Goal: Task Accomplishment & Management: Complete application form

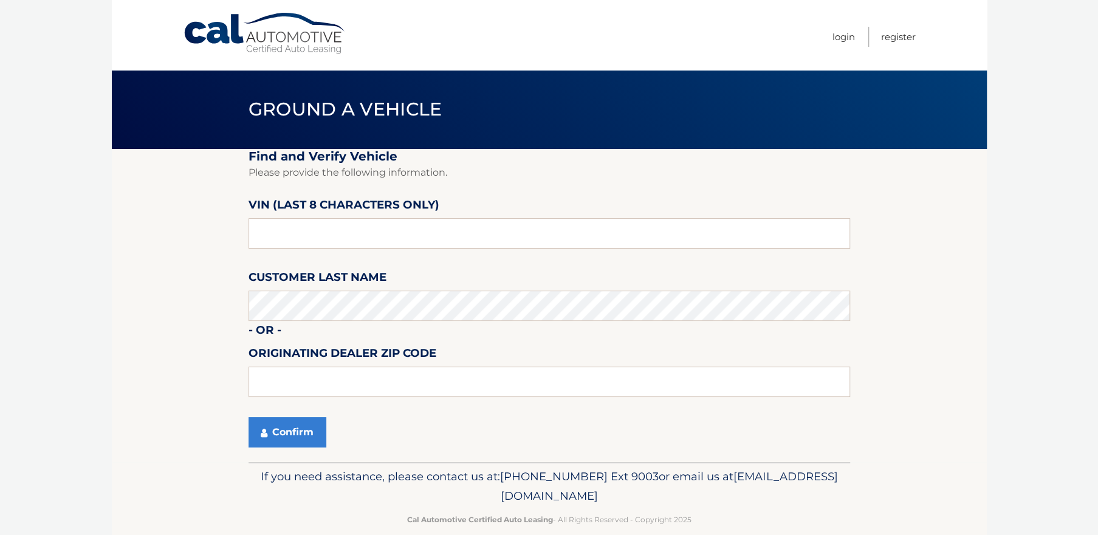
click at [329, 105] on span "Ground a Vehicle" at bounding box center [346, 109] width 194 height 22
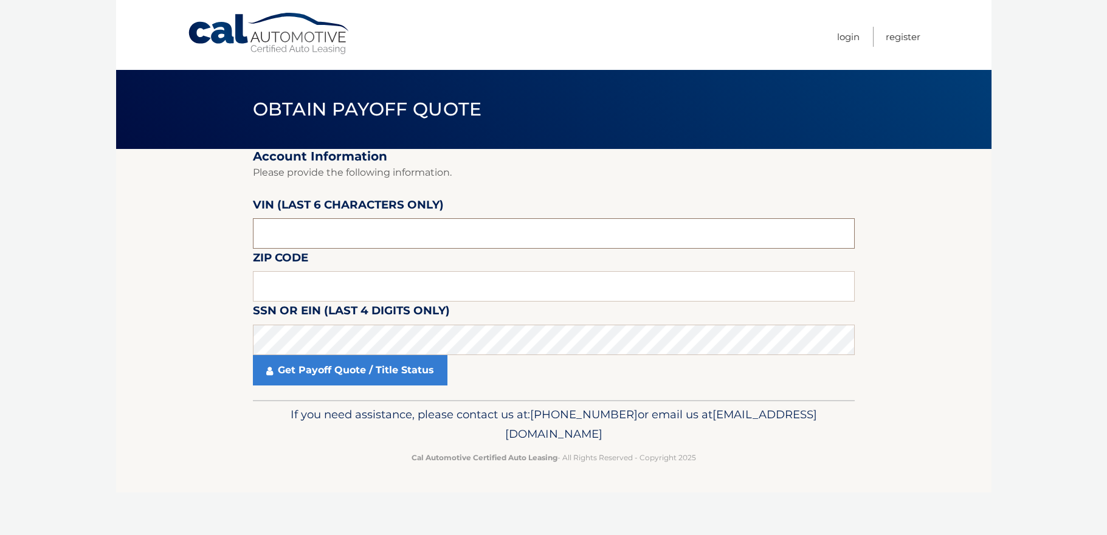
click at [367, 224] on input "text" at bounding box center [554, 233] width 602 height 30
type input "162301"
click at [275, 275] on input "text" at bounding box center [554, 286] width 602 height 30
type input "11764"
click at [213, 303] on section "Account Information Please provide the following information. VIN (last 6 chara…" at bounding box center [553, 274] width 875 height 251
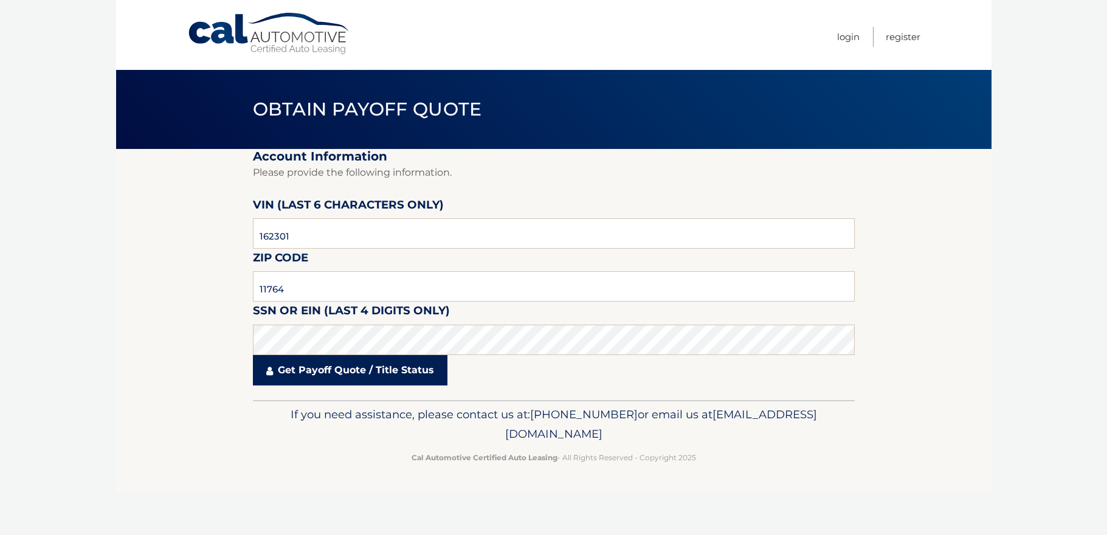
click at [343, 377] on link "Get Payoff Quote / Title Status" at bounding box center [350, 370] width 194 height 30
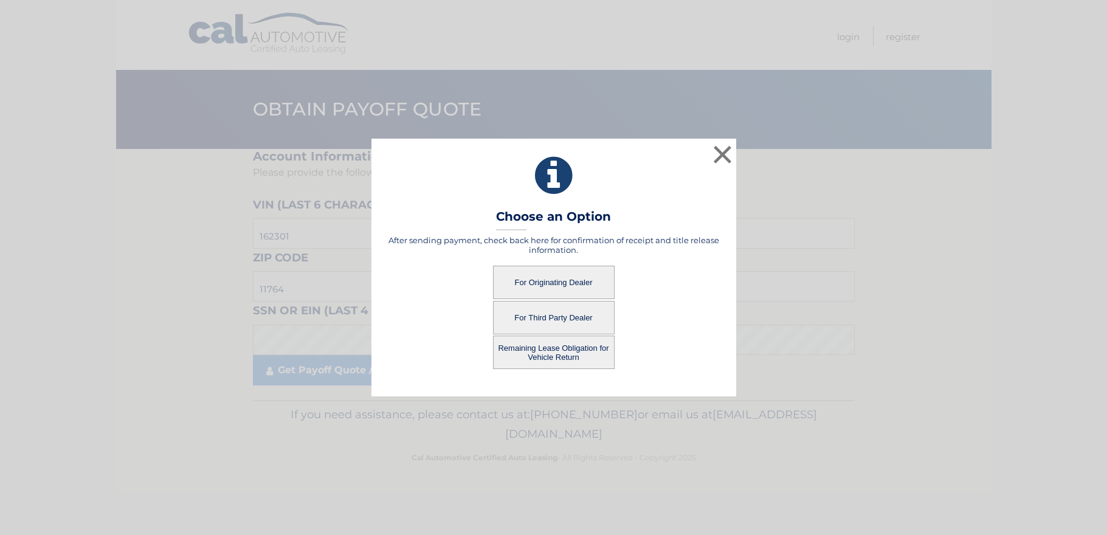
click at [552, 320] on button "For Third Party Dealer" at bounding box center [554, 317] width 122 height 33
click at [552, 315] on button "For Third Party Dealer" at bounding box center [554, 317] width 122 height 33
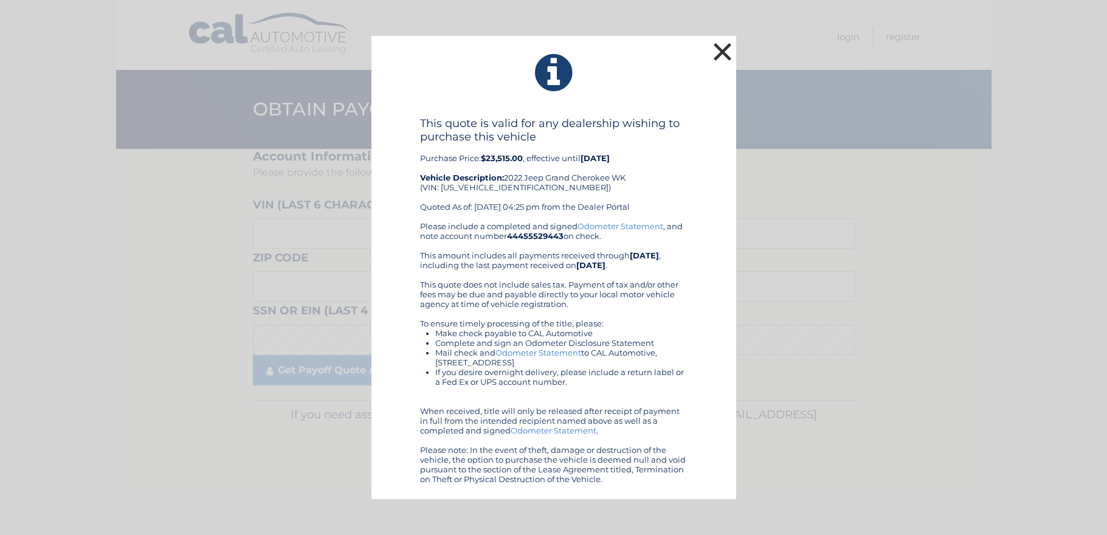
click at [722, 57] on button "×" at bounding box center [723, 52] width 24 height 24
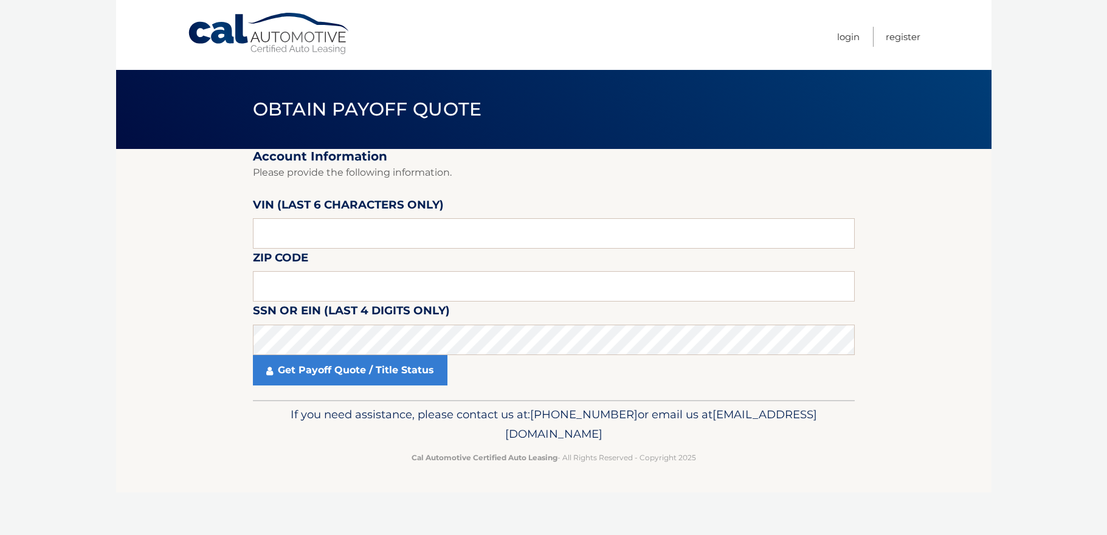
click at [298, 15] on link "Cal Automotive" at bounding box center [269, 33] width 164 height 43
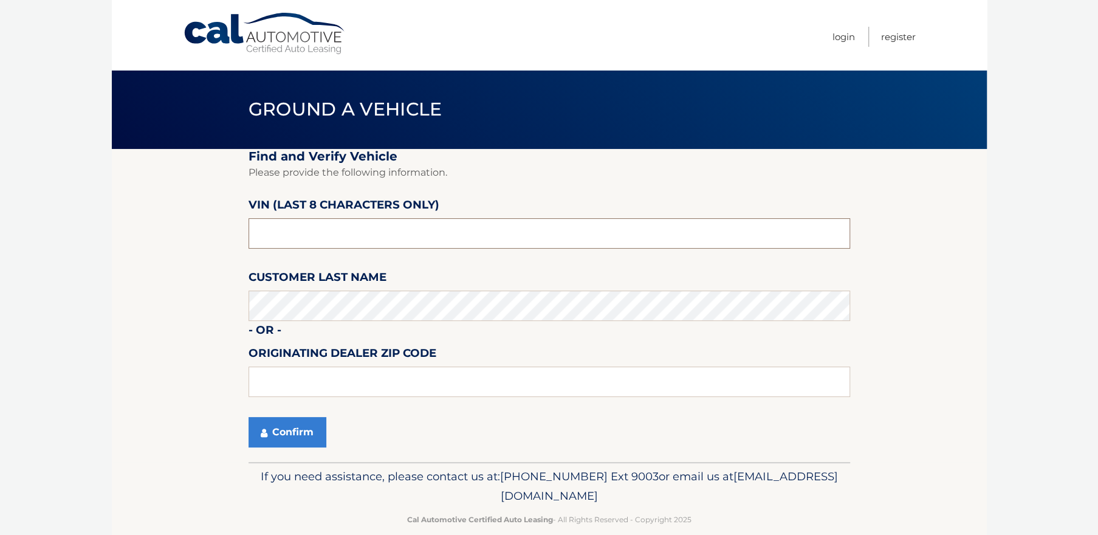
click at [283, 229] on input "text" at bounding box center [550, 233] width 602 height 30
type input "NC162301"
click at [288, 435] on button "Confirm" at bounding box center [288, 432] width 78 height 30
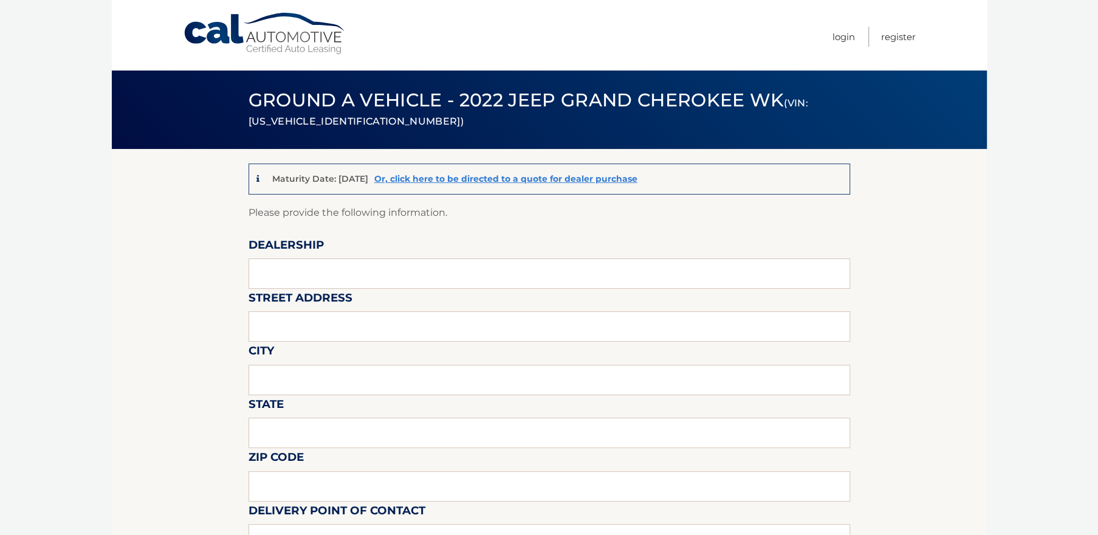
scroll to position [58, 0]
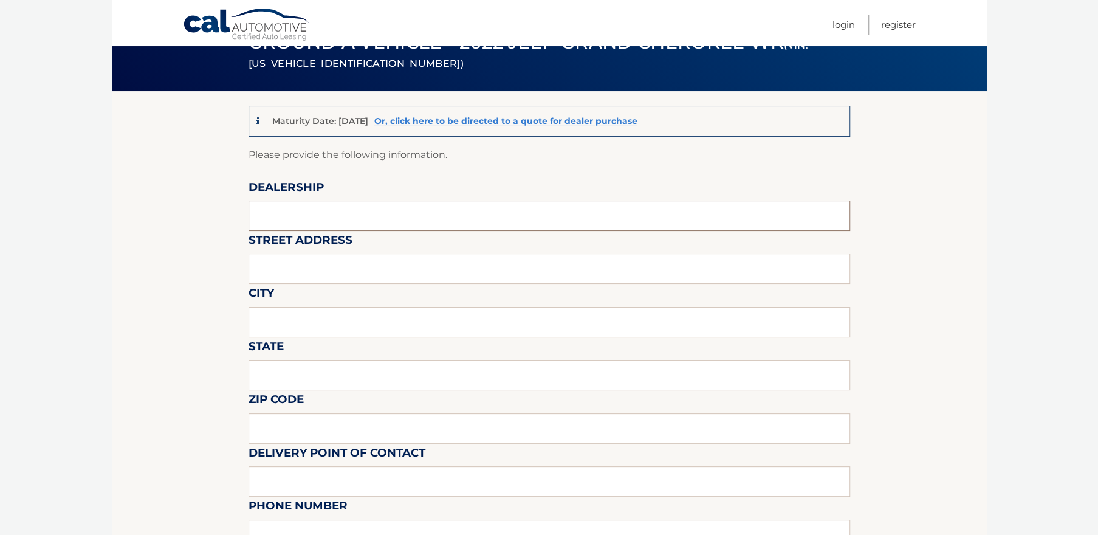
click at [348, 218] on input "text" at bounding box center [550, 216] width 602 height 30
type input "VOLKSWAGEN OF HUNTINGTON"
type input "838 E JERICHO TPK"
type input "HUNTINGTON STATION"
type input "new york"
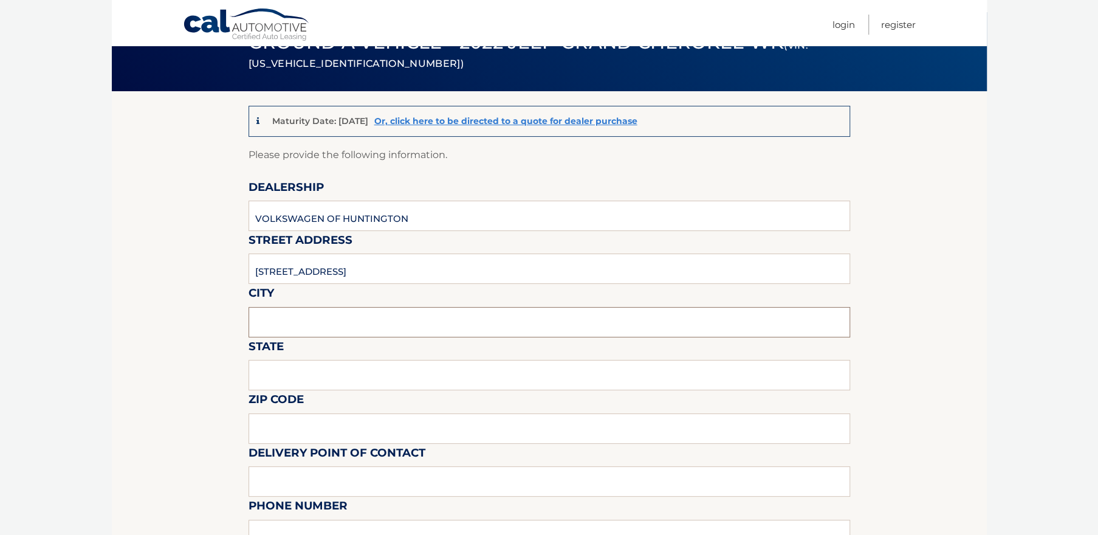
type input "11746"
type input "Volkswagen of Huntington"
type input "6314708111"
type input "SHAWN@VWOFHUNTINGTON.COM"
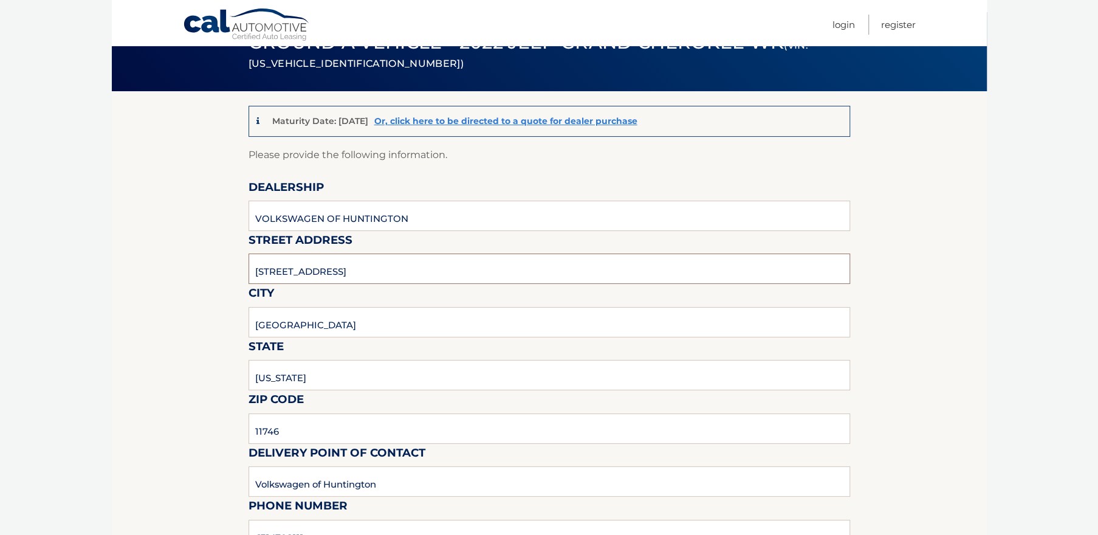
click at [385, 275] on input "838 E JERICHO TPK" at bounding box center [550, 268] width 602 height 30
type input "838 E JERICHO TPKE"
click at [330, 376] on input "new york" at bounding box center [550, 375] width 602 height 30
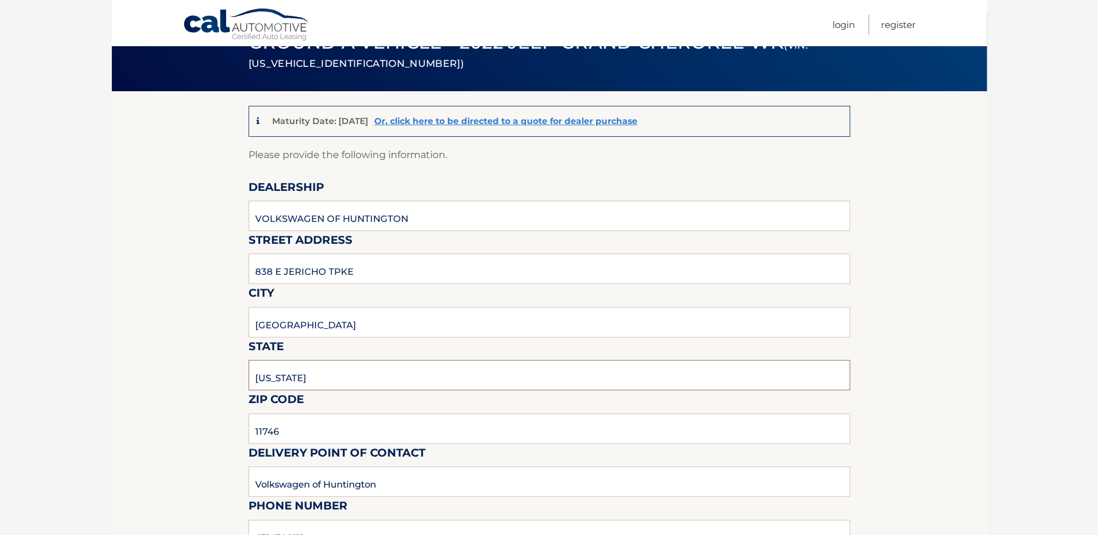
type input "NEW YORK"
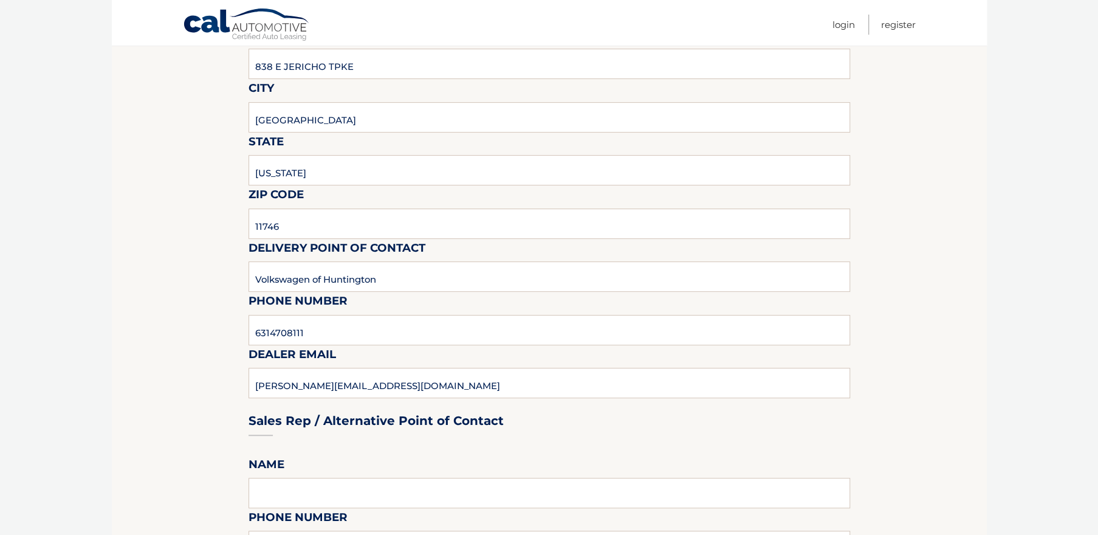
scroll to position [289, 0]
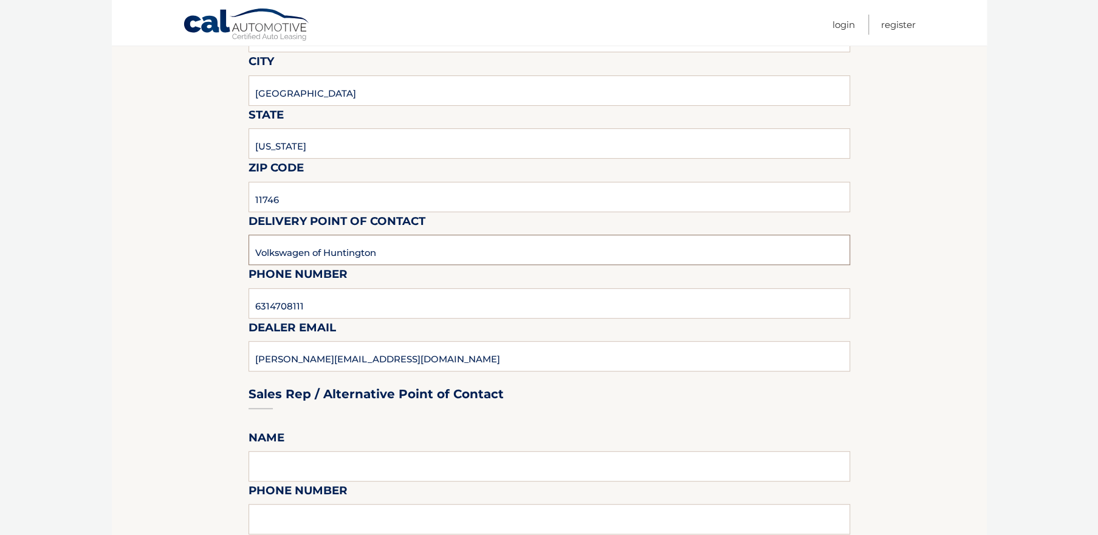
drag, startPoint x: 408, startPoint y: 248, endPoint x: 225, endPoint y: 255, distance: 183.1
click at [225, 255] on section "Maturity Date: 10/09/2025 Or, click here to be directed to a quote for dealer p…" at bounding box center [549, 526] width 875 height 1332
type input "SHAWN"
click at [225, 255] on section "Maturity Date: 10/09/2025 Or, click here to be directed to a quote for dealer p…" at bounding box center [549, 526] width 875 height 1332
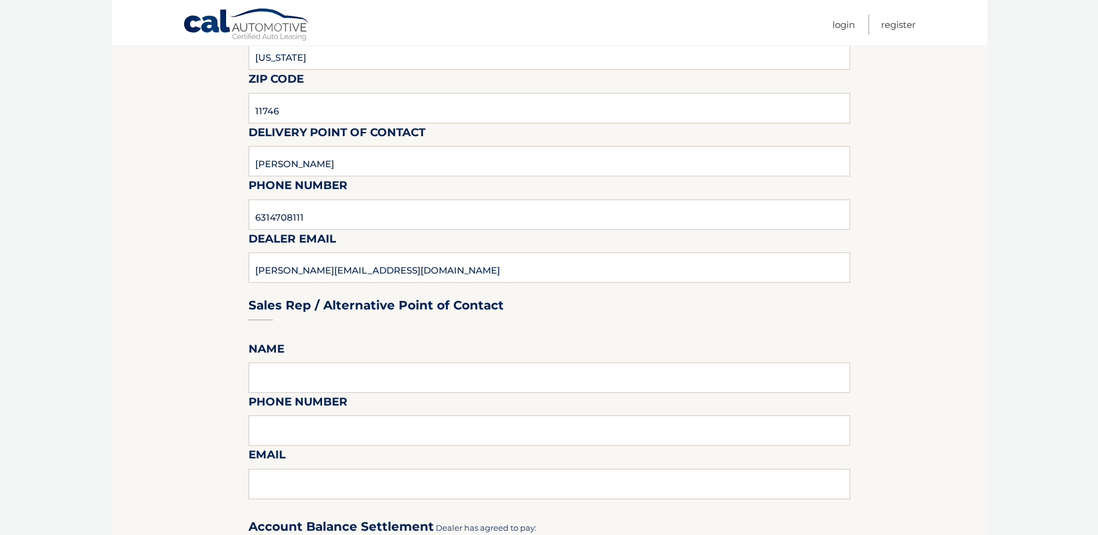
scroll to position [405, 0]
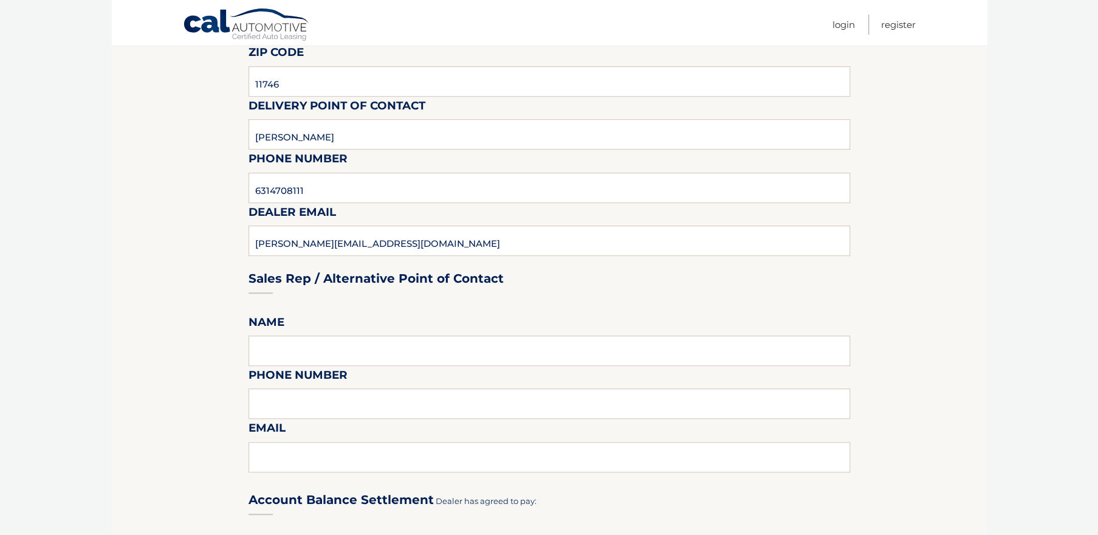
click at [173, 255] on section "Maturity Date: 10/09/2025 Or, click here to be directed to a quote for dealer p…" at bounding box center [549, 410] width 875 height 1332
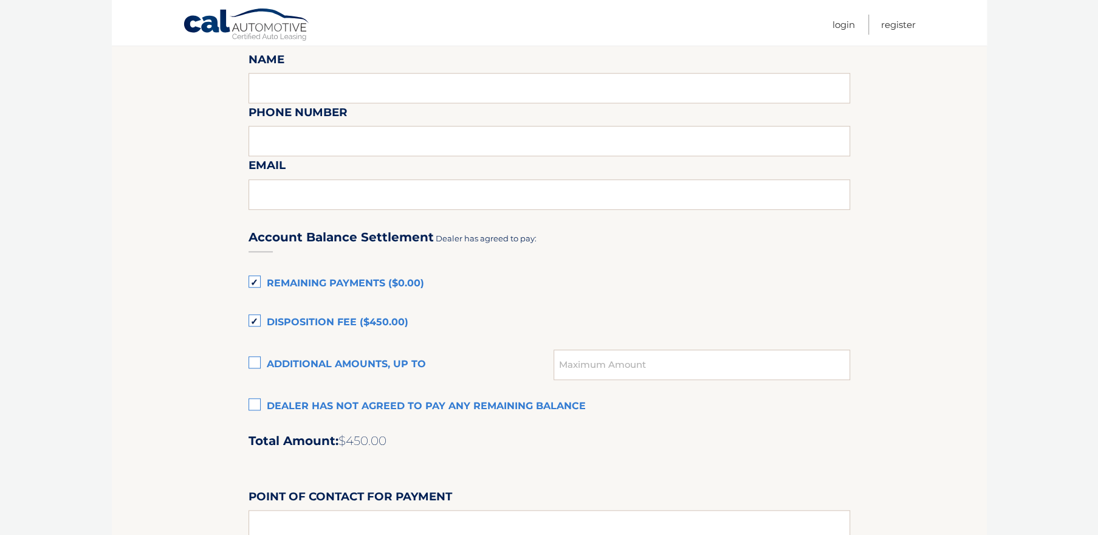
scroll to position [694, 0]
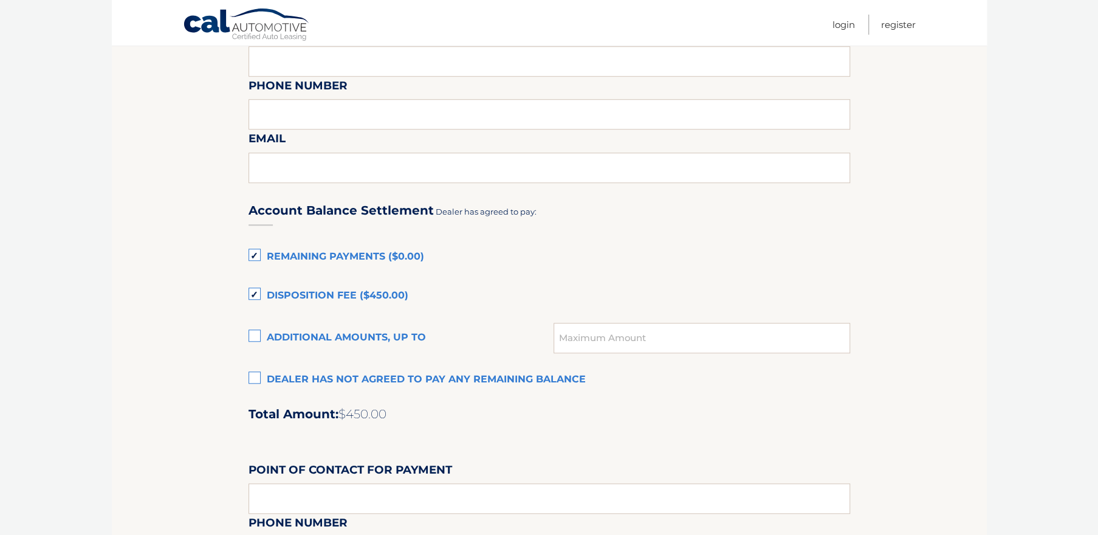
click at [252, 293] on label "Disposition Fee ($450.00)" at bounding box center [550, 296] width 602 height 24
click at [0, 0] on input "Disposition Fee ($450.00)" at bounding box center [0, 0] width 0 height 0
click at [255, 255] on label "Remaining Payments ($0.00)" at bounding box center [550, 257] width 602 height 24
click at [0, 0] on input "Remaining Payments ($0.00)" at bounding box center [0, 0] width 0 height 0
click at [255, 375] on label "Dealer has not agreed to pay any remaining balance" at bounding box center [550, 380] width 602 height 24
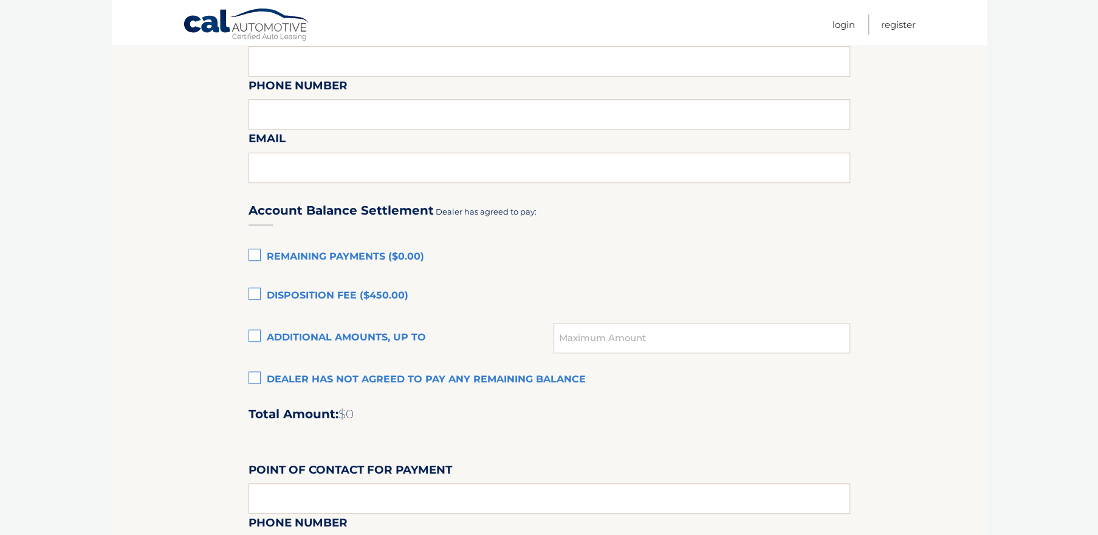
click at [0, 0] on input "Dealer has not agreed to pay any remaining balance" at bounding box center [0, 0] width 0 height 0
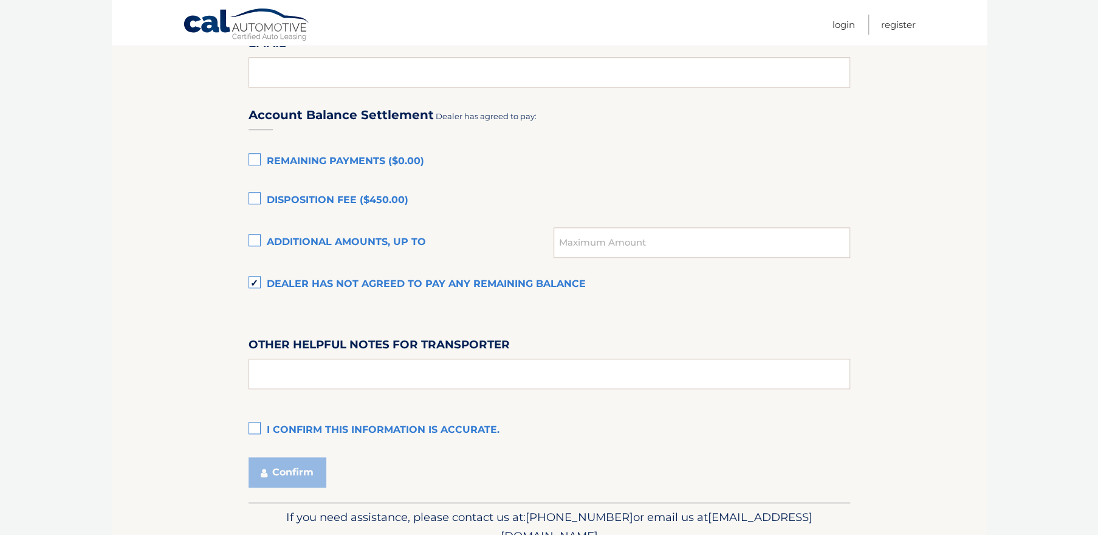
scroll to position [810, 0]
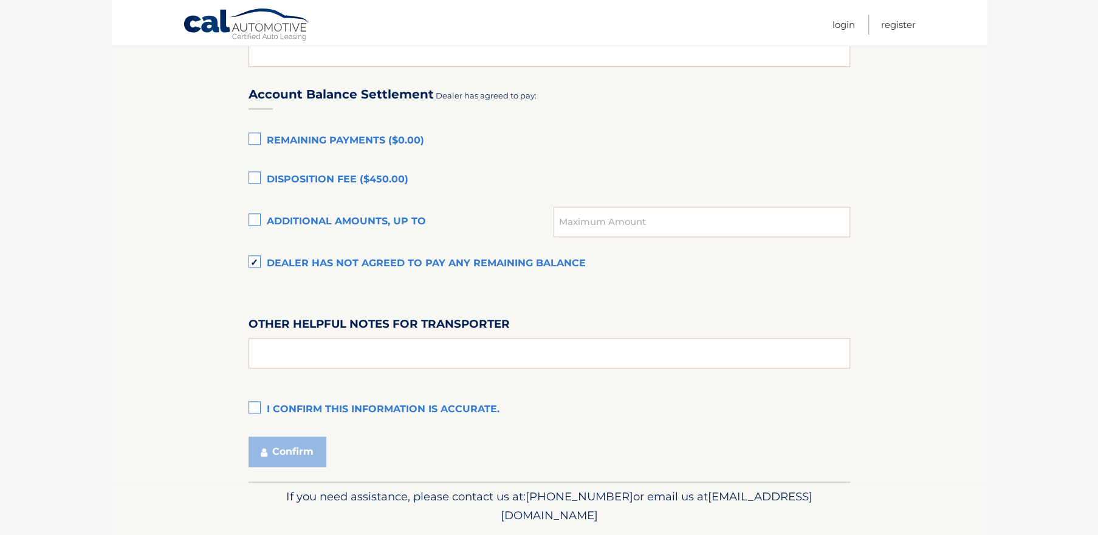
click at [256, 408] on label "I confirm this information is accurate." at bounding box center [550, 410] width 602 height 24
click at [0, 0] on input "I confirm this information is accurate." at bounding box center [0, 0] width 0 height 0
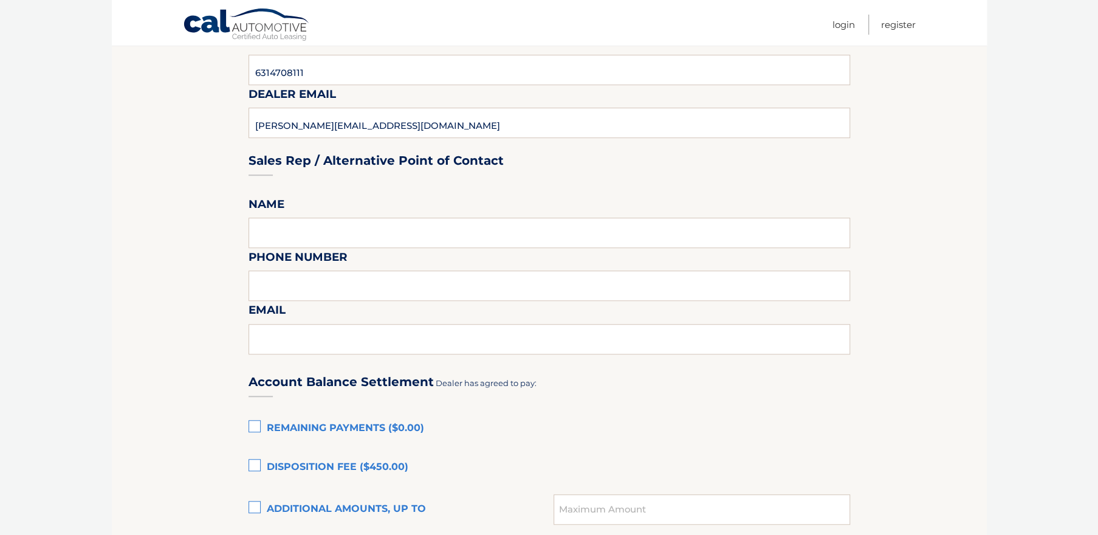
scroll to position [521, 0]
click at [298, 237] on input "text" at bounding box center [550, 234] width 602 height 30
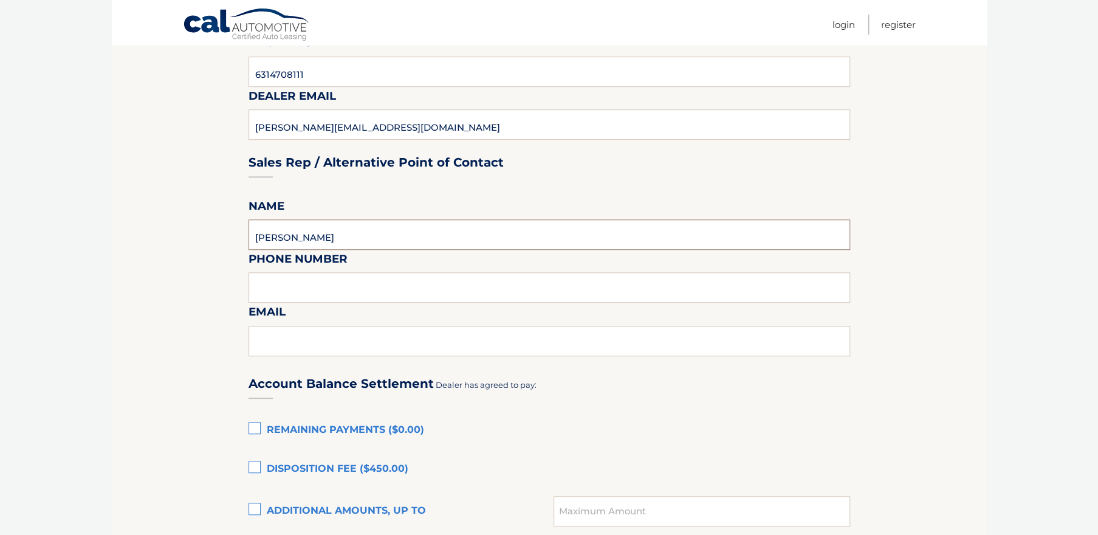
type input "DAN W"
type input "6314708107"
type input "danw@vwofhuntington.com"
click at [168, 359] on section "Maturity Date: 10/09/2025 Or, click here to be directed to a quote for dealer p…" at bounding box center [549, 199] width 875 height 1143
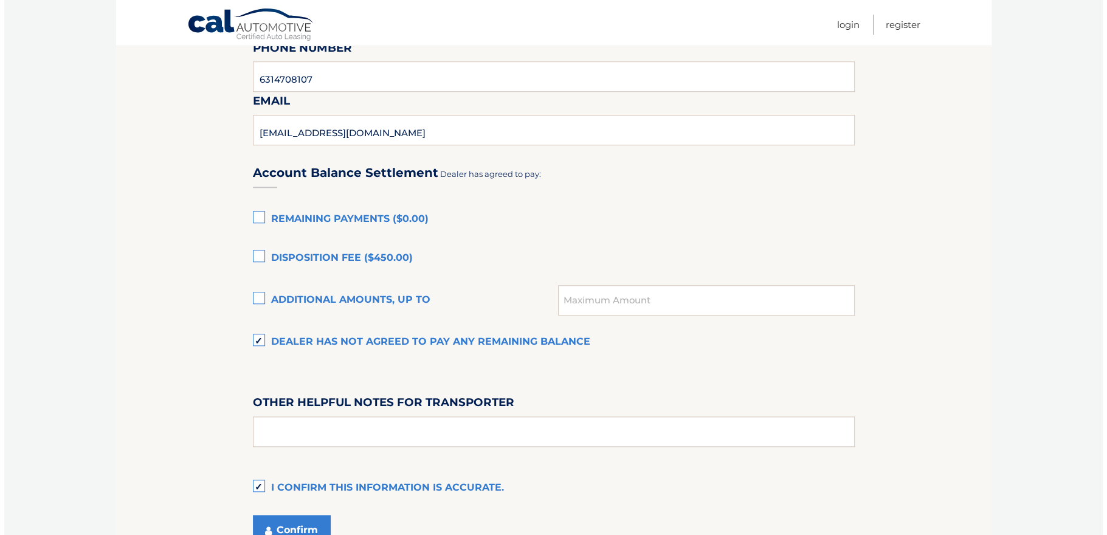
scroll to position [810, 0]
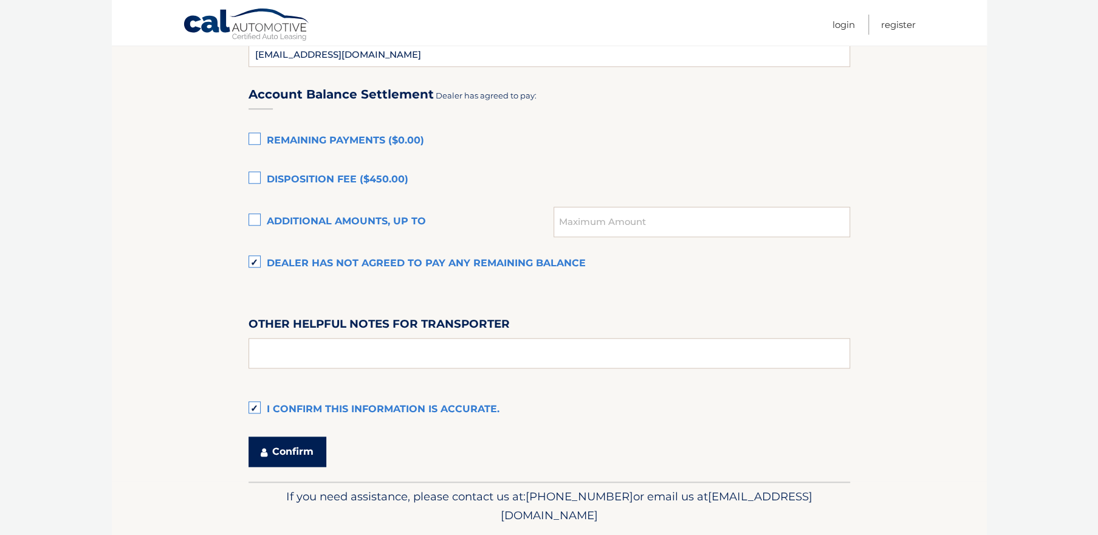
click at [289, 450] on button "Confirm" at bounding box center [288, 451] width 78 height 30
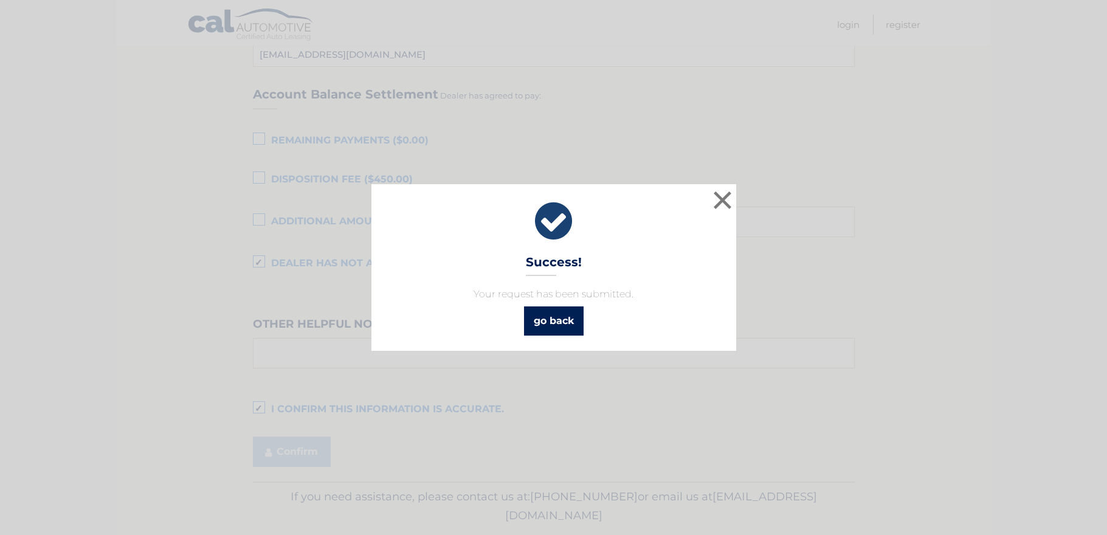
click at [553, 316] on link "go back" at bounding box center [554, 320] width 60 height 29
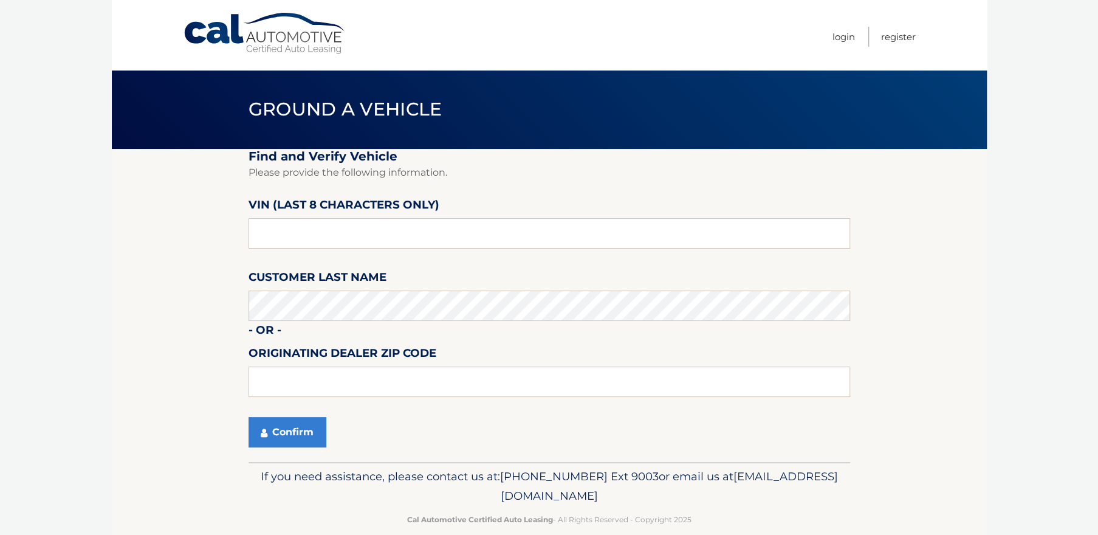
click at [301, 46] on link "Cal Automotive" at bounding box center [265, 33] width 164 height 43
